Goal: Transaction & Acquisition: Obtain resource

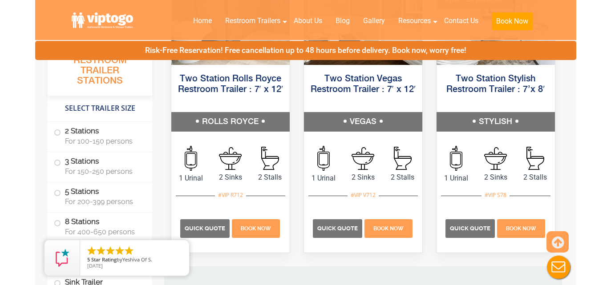
scroll to position [530, 0]
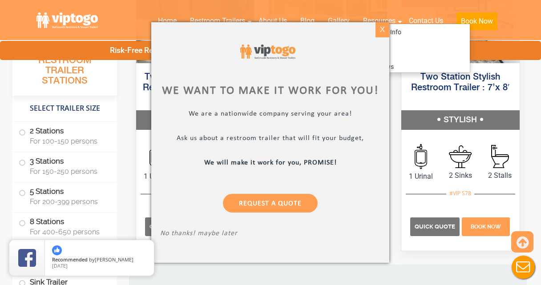
click at [384, 32] on div "X" at bounding box center [383, 29] width 14 height 15
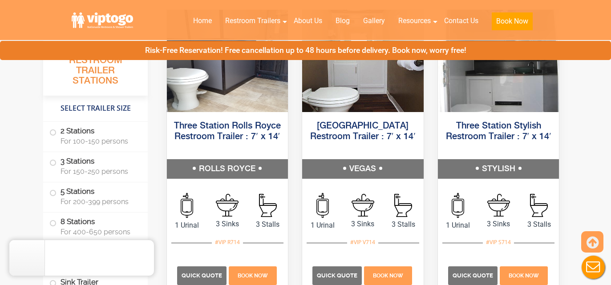
scroll to position [1083, 0]
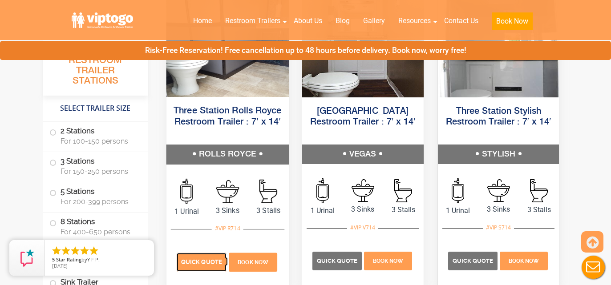
click at [209, 263] on span "Quick Quote" at bounding box center [201, 262] width 41 height 7
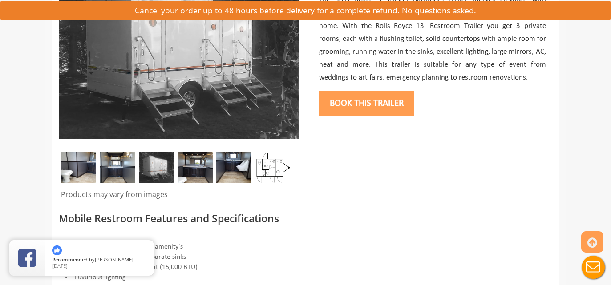
scroll to position [219, 0]
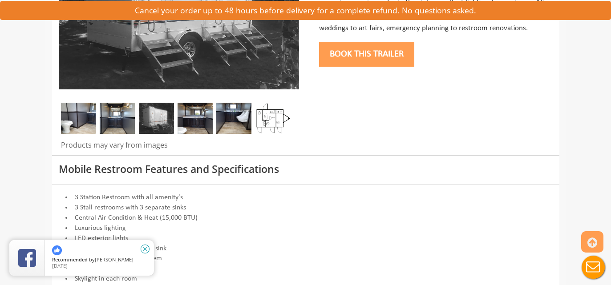
click at [145, 249] on icon "close" at bounding box center [145, 249] width 9 height 9
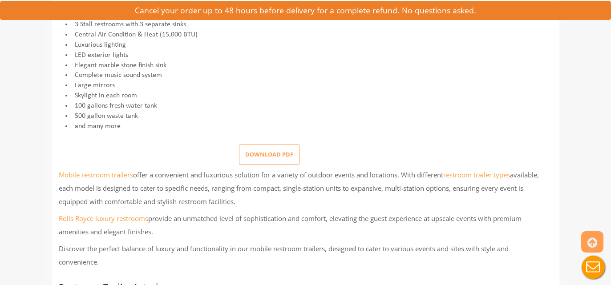
scroll to position [404, 0]
click at [267, 153] on button "Download pdf" at bounding box center [269, 154] width 61 height 20
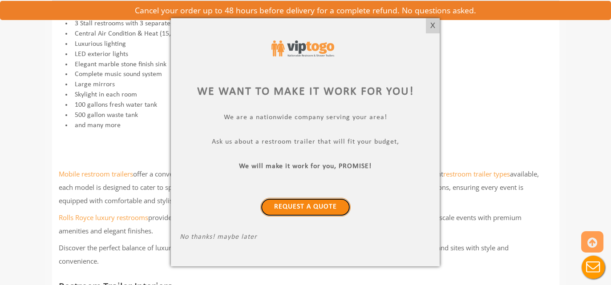
click at [311, 207] on link "Request a Quote" at bounding box center [305, 207] width 90 height 19
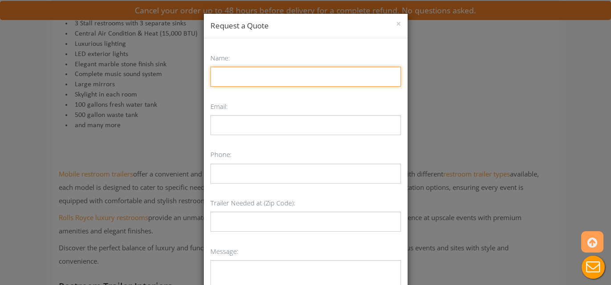
click at [287, 78] on input "Name:" at bounding box center [305, 77] width 190 height 20
type input "[PERSON_NAME]"
type input "[EMAIL_ADDRESS][DOMAIN_NAME]"
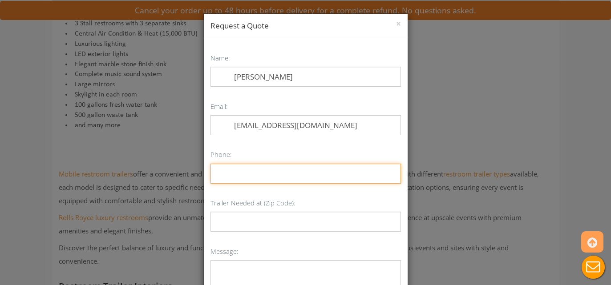
type input "9738658084"
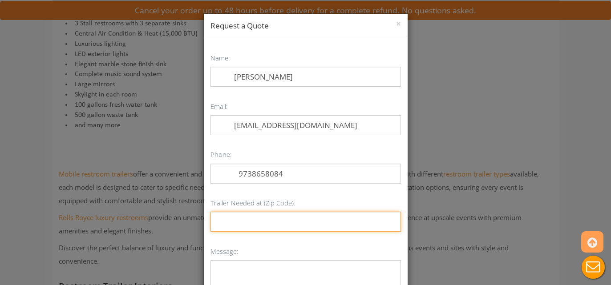
type input "07440"
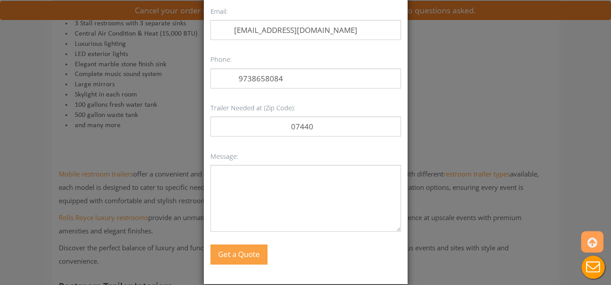
scroll to position [99, 0]
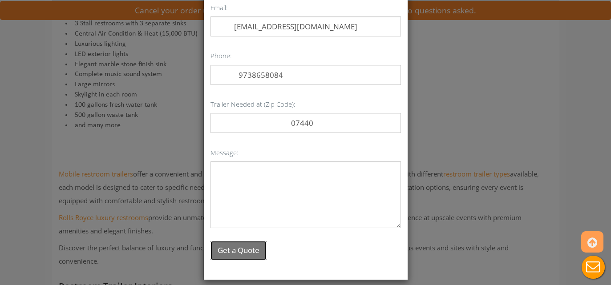
click at [246, 252] on button "Get a Quote" at bounding box center [238, 250] width 56 height 19
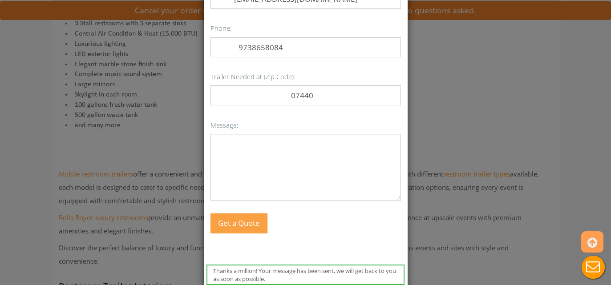
scroll to position [146, 0]
